Goal: Task Accomplishment & Management: Use online tool/utility

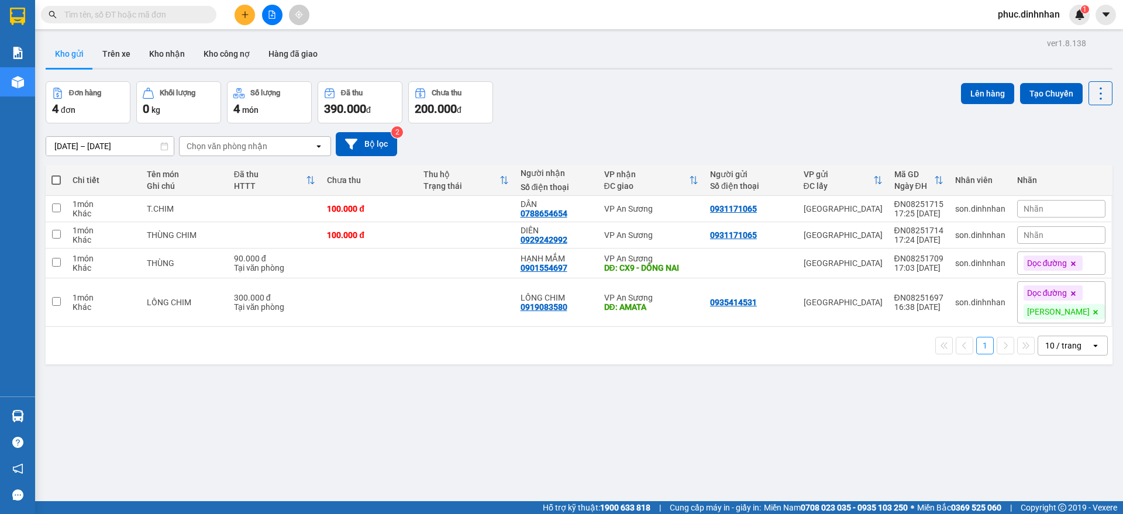
click at [150, 18] on input "text" at bounding box center [133, 14] width 138 height 13
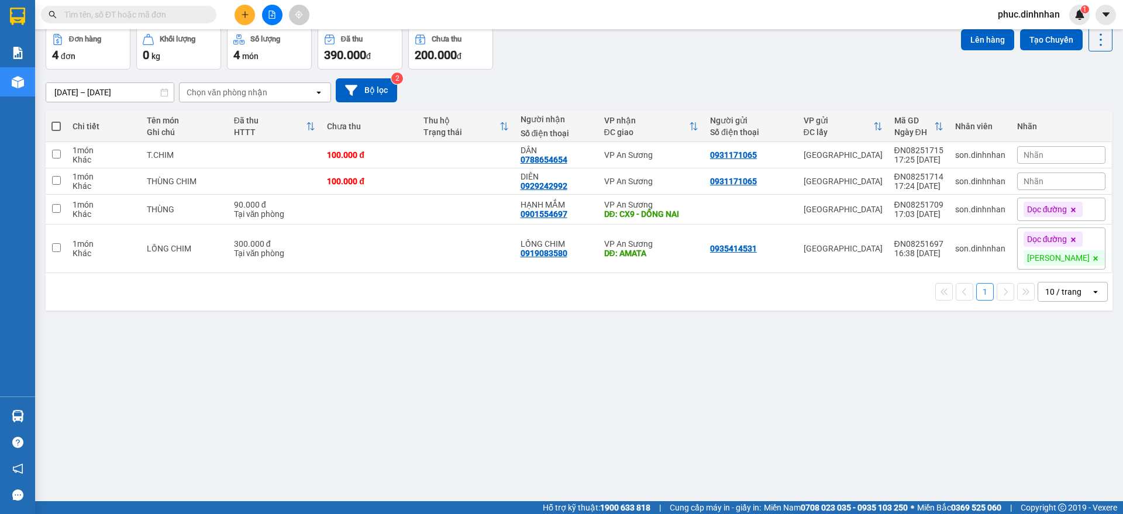
drag, startPoint x: 161, startPoint y: 9, endPoint x: 199, endPoint y: -31, distance: 55.4
click at [199, 0] on html "Kết quả tìm kiếm ( 0 ) Bộ lọc No Data phuc.dinhnhan 1 Báo cáo Báo cáo dòng tiền…" at bounding box center [561, 257] width 1123 height 514
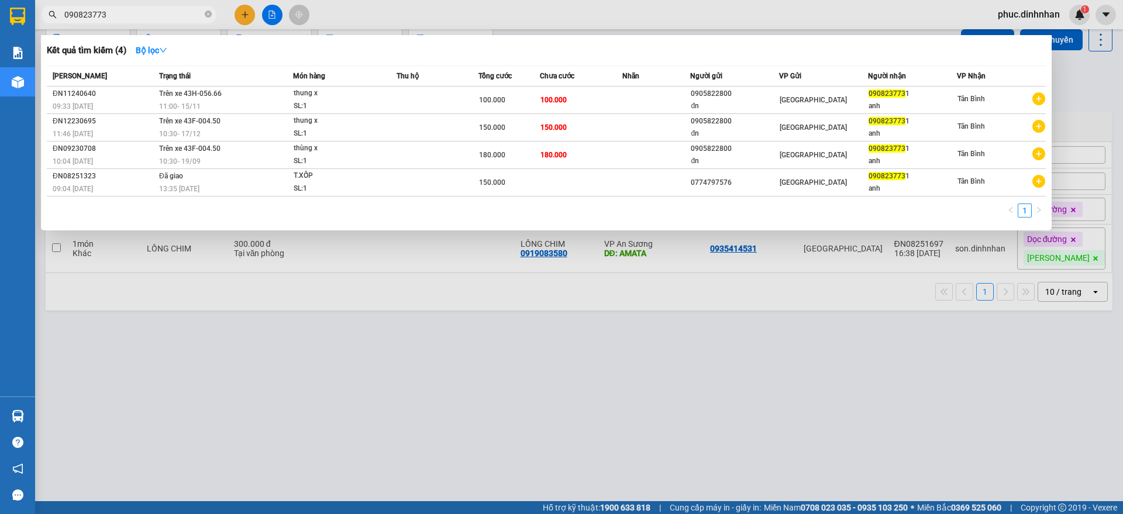
type input "0908237731"
click at [208, 17] on icon "close-circle" at bounding box center [208, 14] width 7 height 7
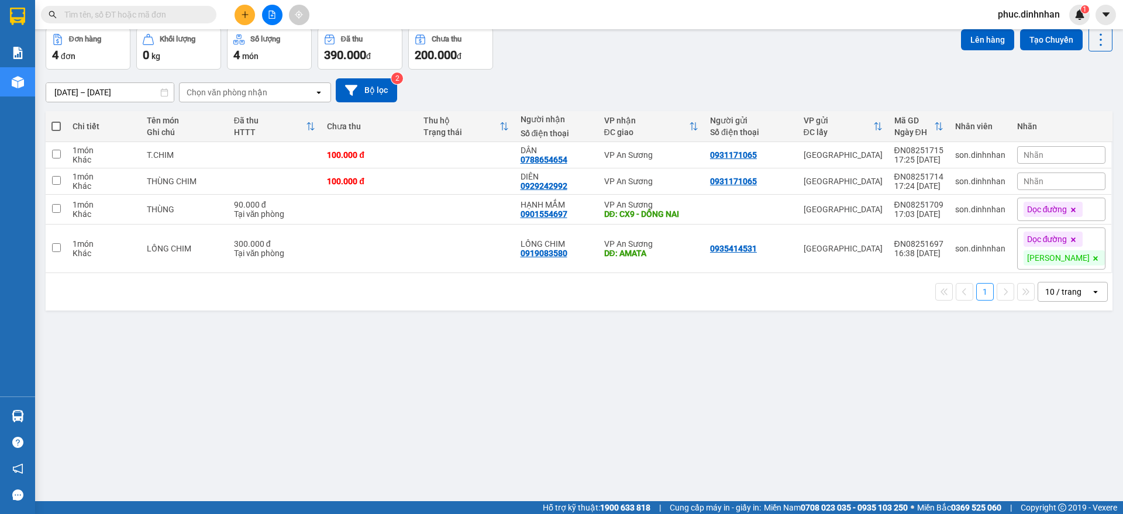
click at [167, 19] on input "text" at bounding box center [133, 14] width 138 height 13
click at [104, 18] on input "text" at bounding box center [133, 14] width 138 height 13
type input "d"
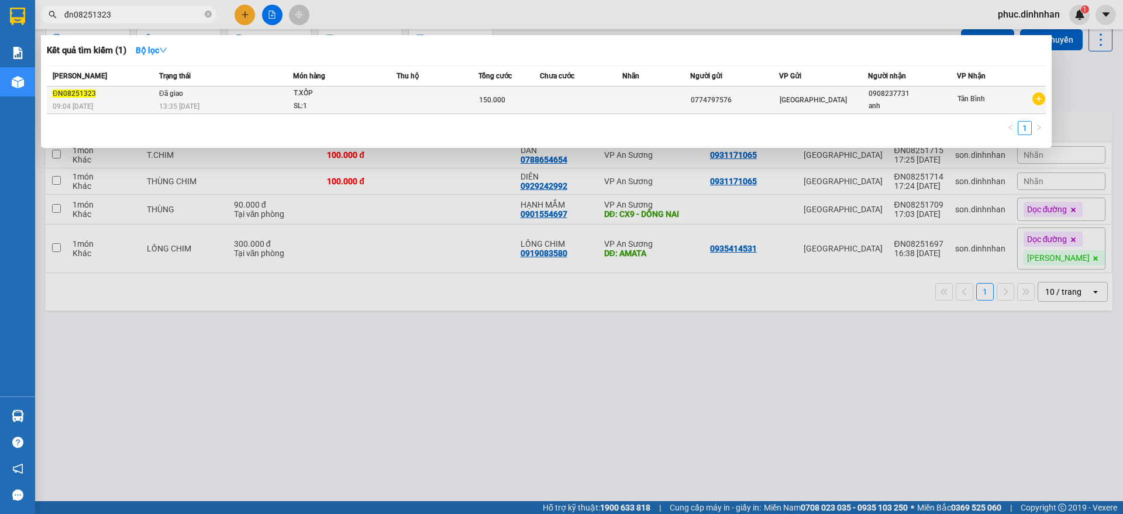
type input "đn08251323"
click at [358, 105] on div "SL: 1" at bounding box center [338, 106] width 88 height 13
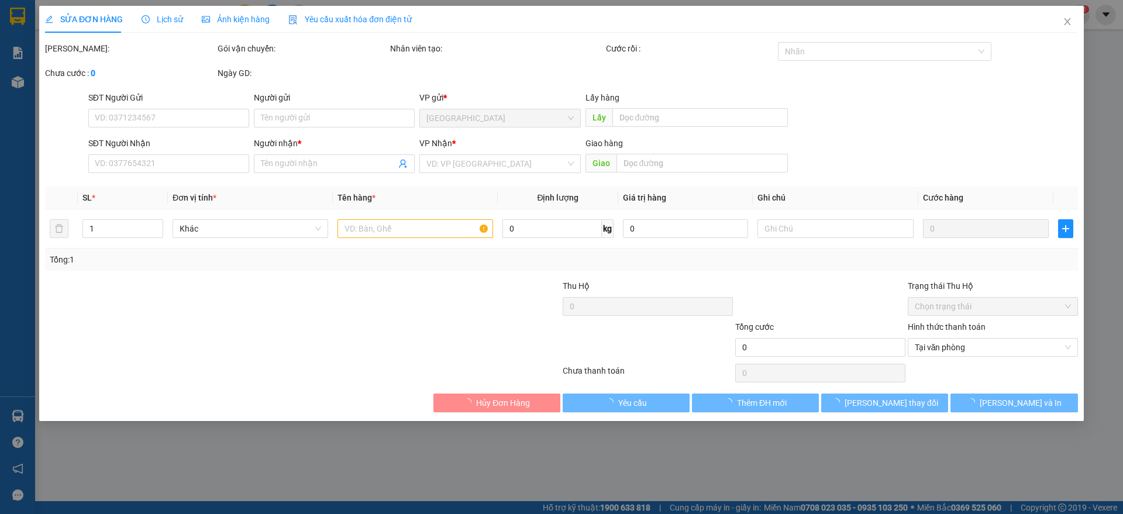
type input "0774797576"
type input "0908237731"
type input "anh"
type input "150.000"
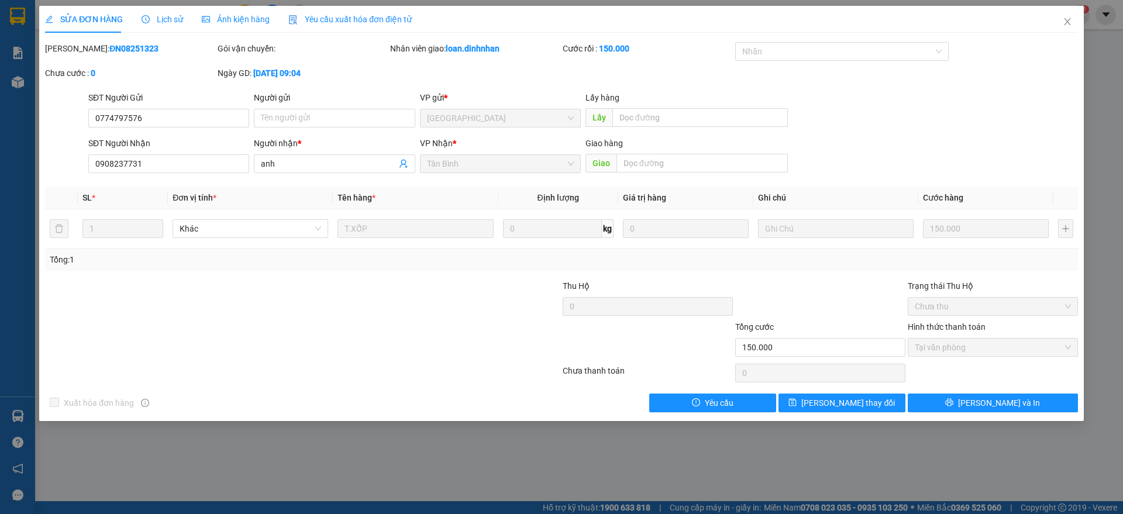
click at [165, 18] on span "Lịch sử" at bounding box center [163, 19] width 42 height 9
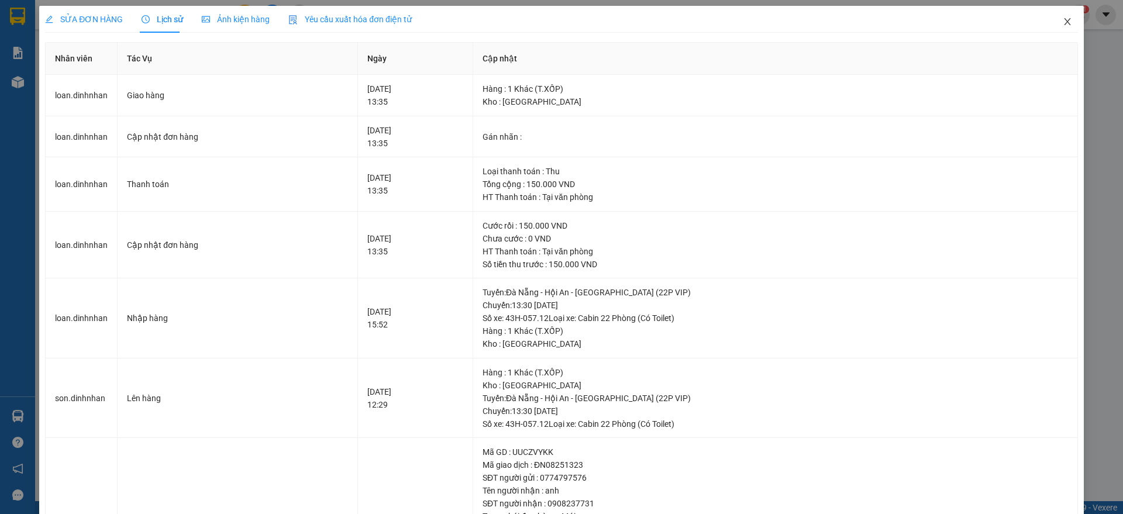
click at [1064, 20] on icon "close" at bounding box center [1067, 21] width 6 height 7
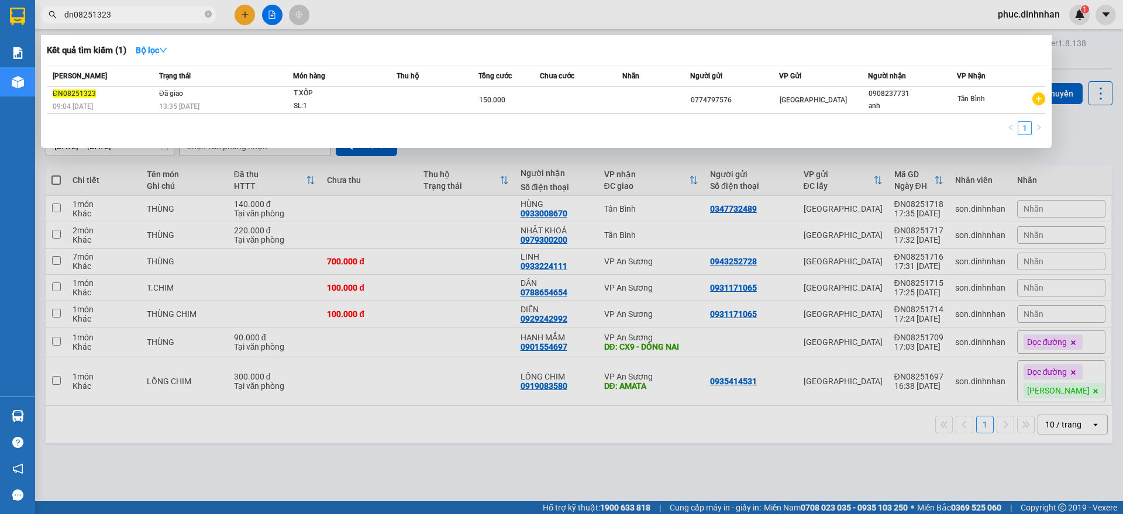
drag, startPoint x: 205, startPoint y: 12, endPoint x: 150, endPoint y: 19, distance: 55.5
click at [205, 12] on icon "close-circle" at bounding box center [208, 14] width 7 height 7
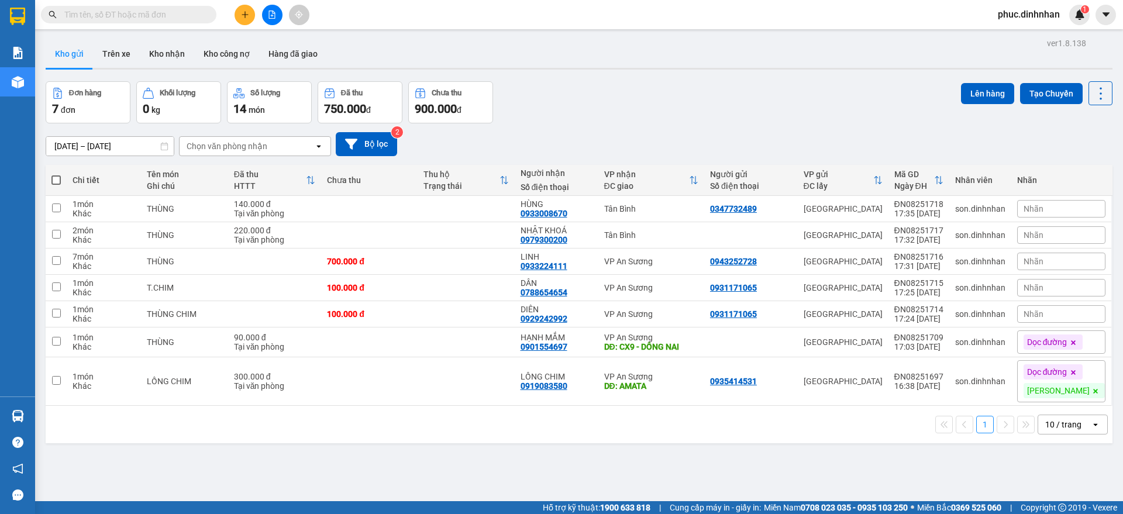
click at [149, 19] on input "text" at bounding box center [133, 14] width 138 height 13
type input "d"
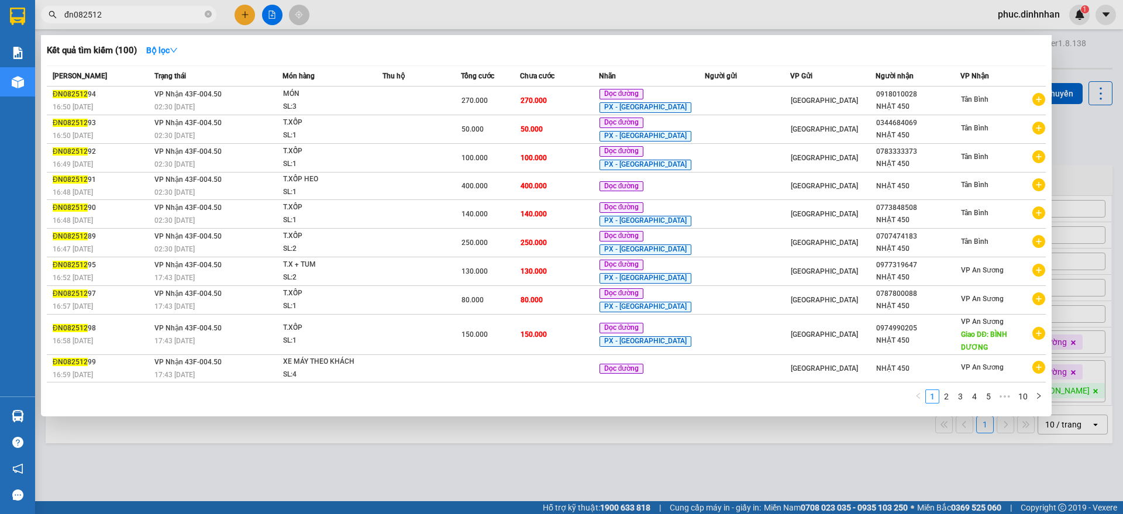
click at [156, 12] on input "đn082512" at bounding box center [133, 14] width 138 height 13
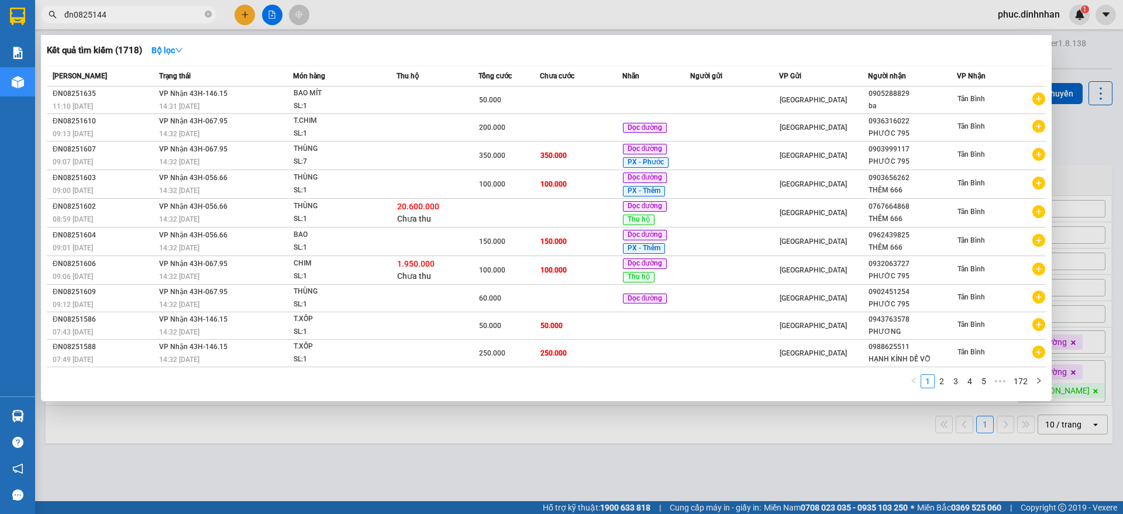
type input "đn08251449"
